Goal: Navigation & Orientation: Find specific page/section

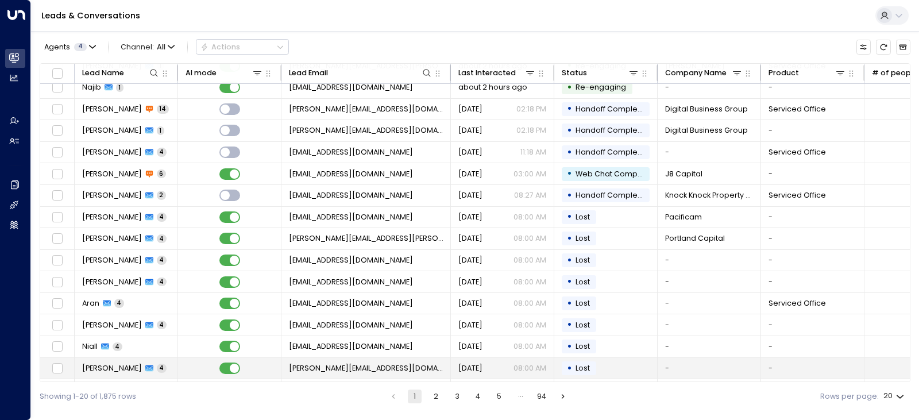
scroll to position [137, 0]
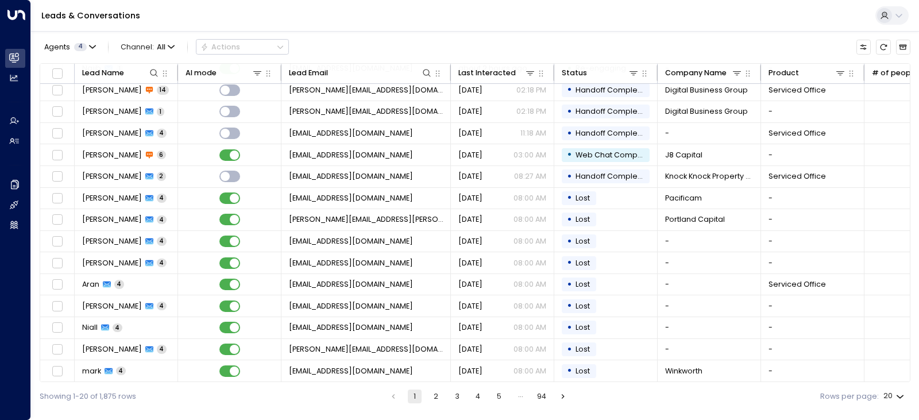
click at [438, 396] on button "2" at bounding box center [436, 397] width 14 height 14
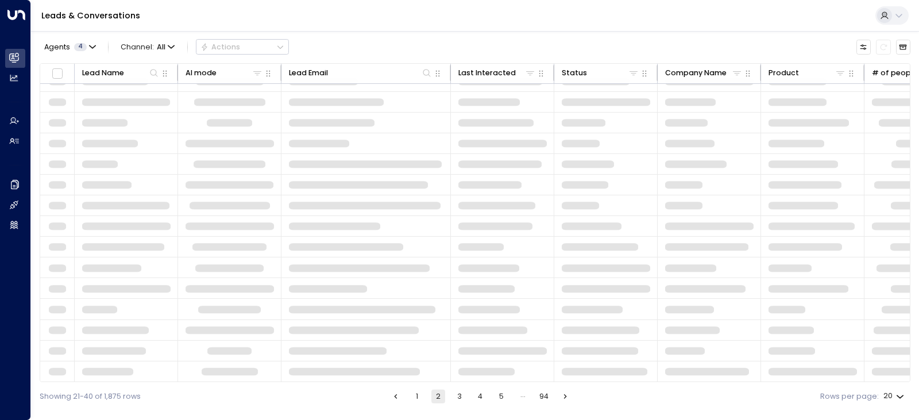
scroll to position [137, 0]
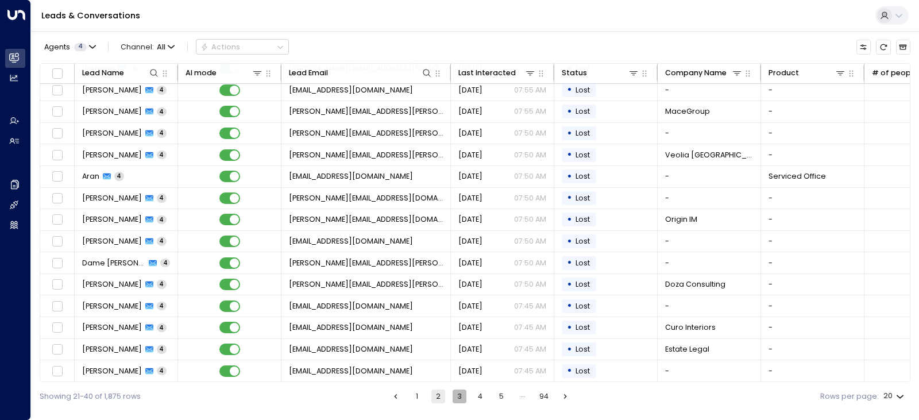
click at [458, 399] on button "3" at bounding box center [460, 397] width 14 height 14
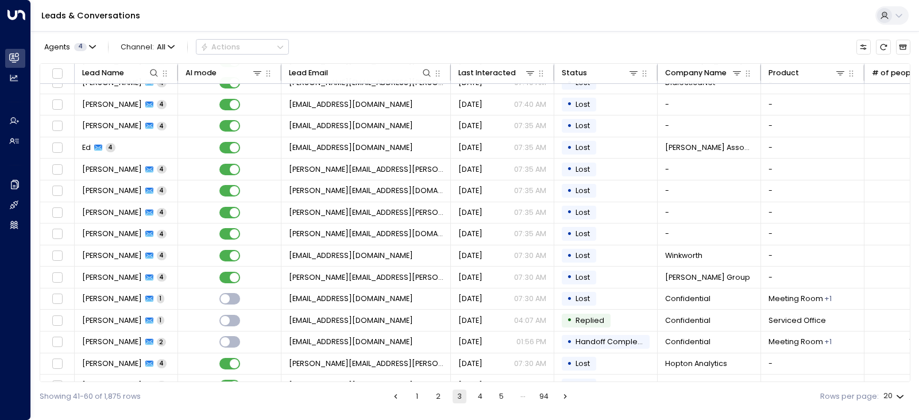
scroll to position [137, 0]
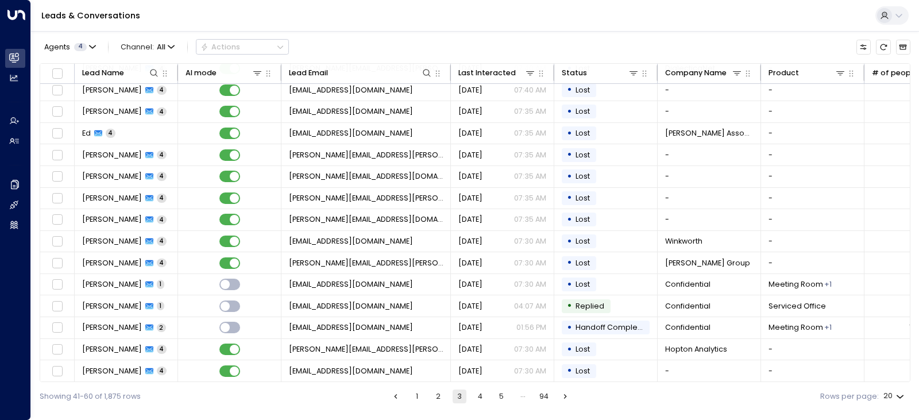
click at [475, 396] on button "4" at bounding box center [480, 397] width 14 height 14
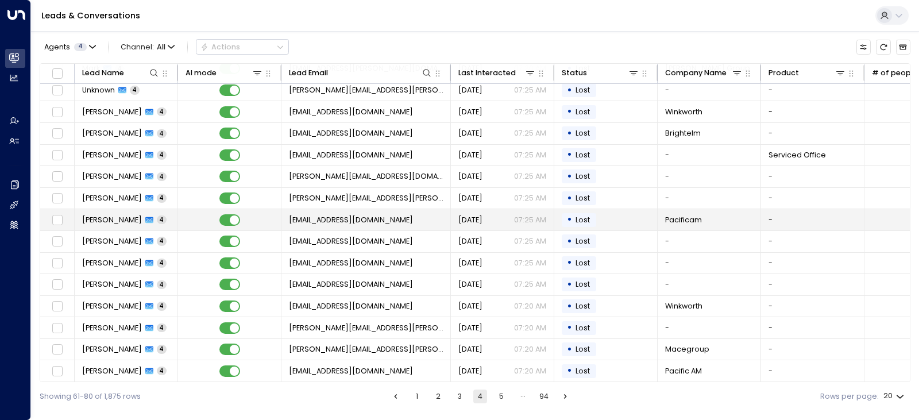
scroll to position [137, 0]
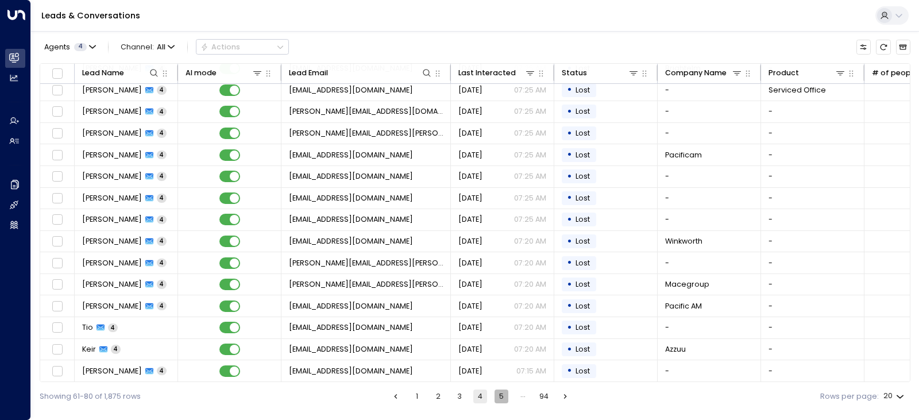
click at [506, 398] on button "5" at bounding box center [502, 397] width 14 height 14
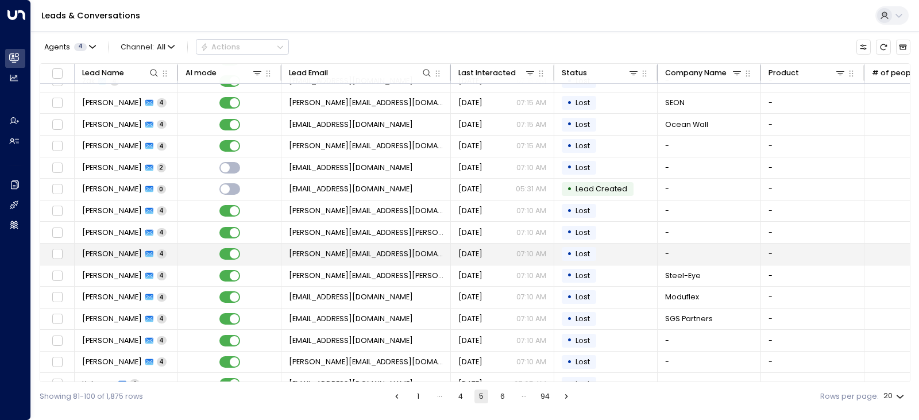
scroll to position [137, 0]
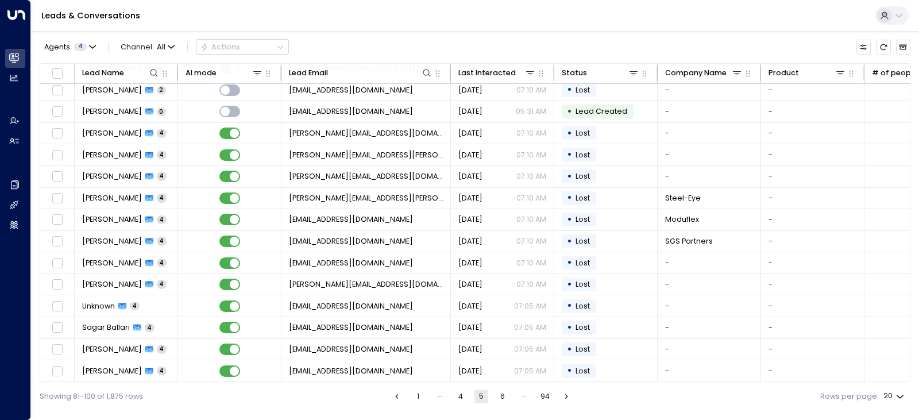
click at [495, 393] on ul "1 … 4 5 6 … 94" at bounding box center [482, 397] width 184 height 14
click at [498, 393] on button "6" at bounding box center [503, 397] width 14 height 14
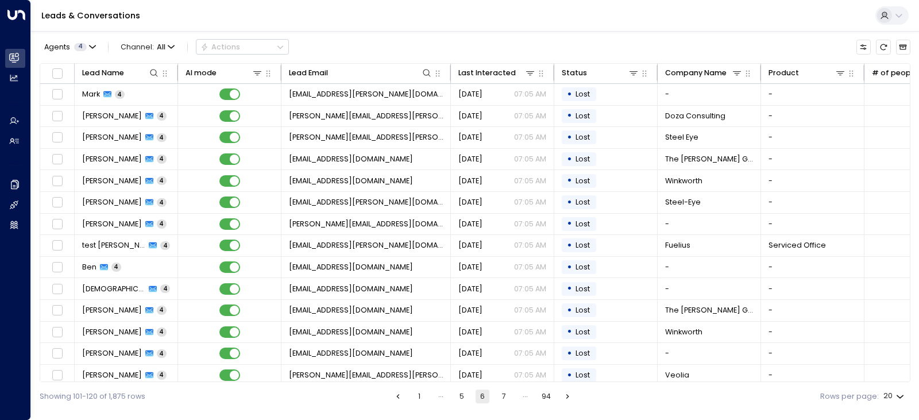
click at [498, 393] on button "7" at bounding box center [504, 397] width 14 height 14
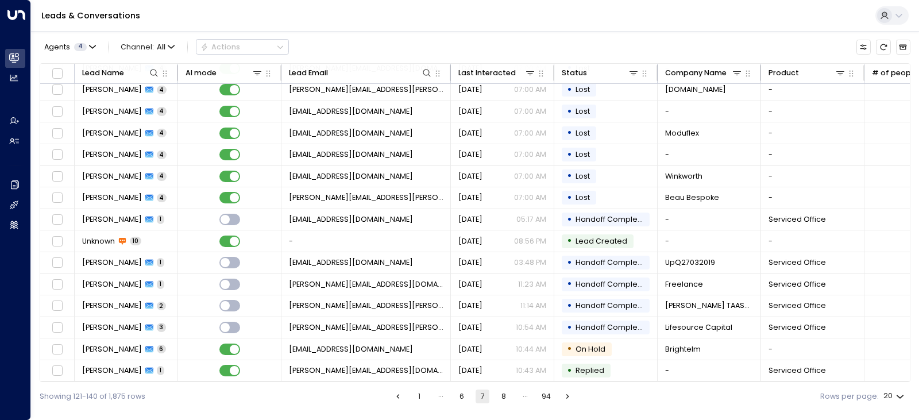
scroll to position [137, 0]
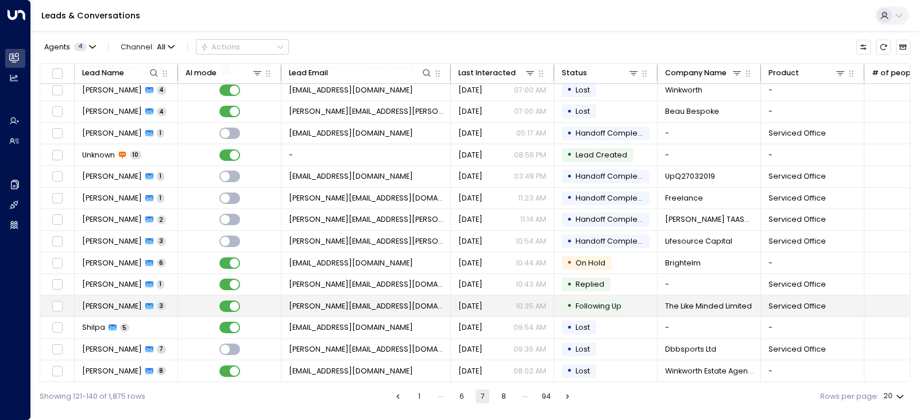
click at [403, 298] on td "[PERSON_NAME][EMAIL_ADDRESS][DOMAIN_NAME]" at bounding box center [366, 305] width 169 height 21
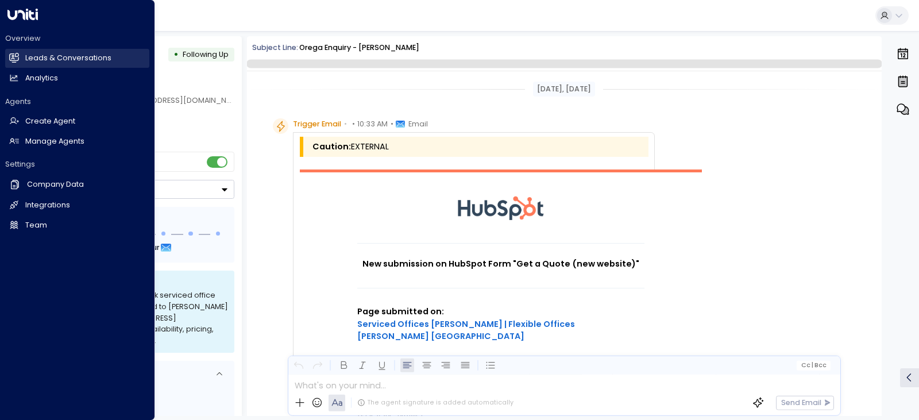
scroll to position [1504, 0]
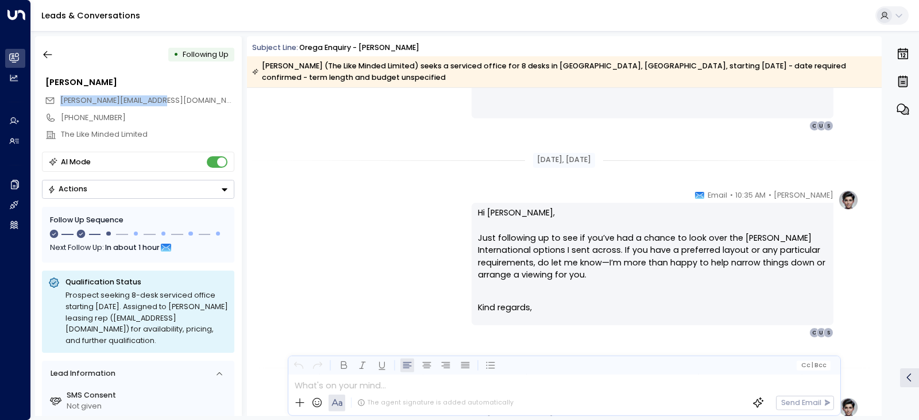
drag, startPoint x: 161, startPoint y: 99, endPoint x: 96, endPoint y: 99, distance: 64.9
click at [59, 98] on div "[PERSON_NAME][EMAIL_ADDRESS][DOMAIN_NAME]" at bounding box center [140, 100] width 190 height 17
copy span "[PERSON_NAME][EMAIL_ADDRESS][DOMAIN_NAME]"
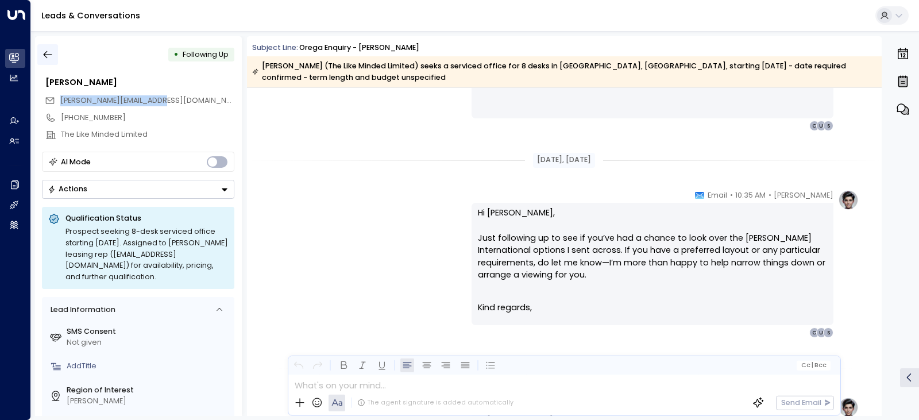
click at [47, 55] on icon "button" at bounding box center [48, 54] width 9 height 7
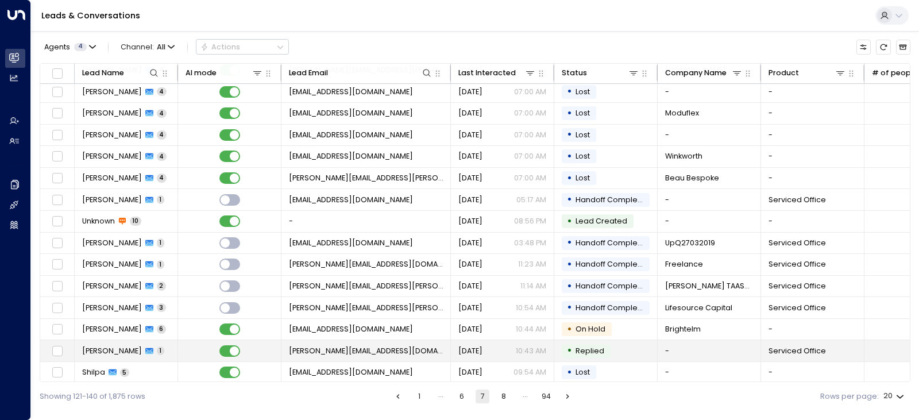
scroll to position [137, 0]
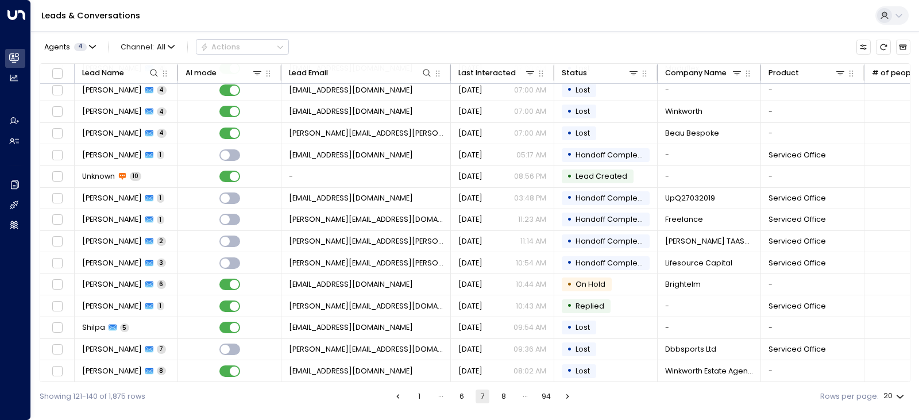
click at [498, 395] on li "8" at bounding box center [503, 397] width 15 height 14
click at [503, 392] on button "8" at bounding box center [504, 397] width 14 height 14
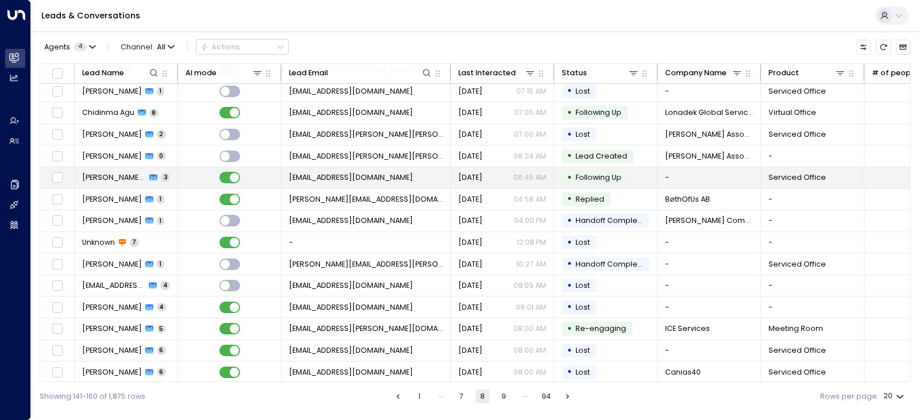
scroll to position [137, 0]
